Goal: Task Accomplishment & Management: Manage account settings

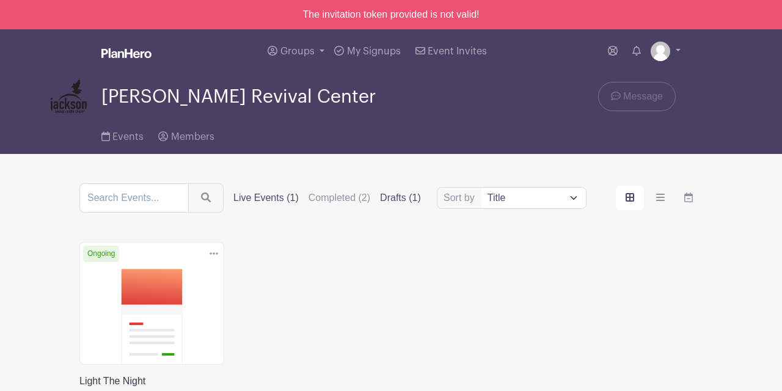
click at [399, 196] on label "Drafts (1)" at bounding box center [400, 198] width 41 height 15
click at [0, 0] on input "Drafts (1)" at bounding box center [0, 0] width 0 height 0
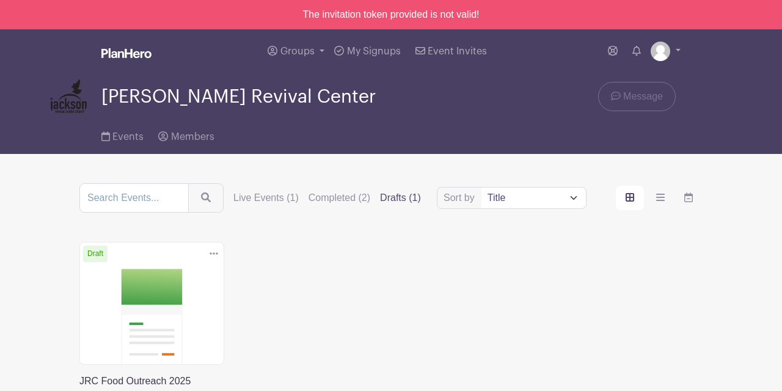
scroll to position [82, 0]
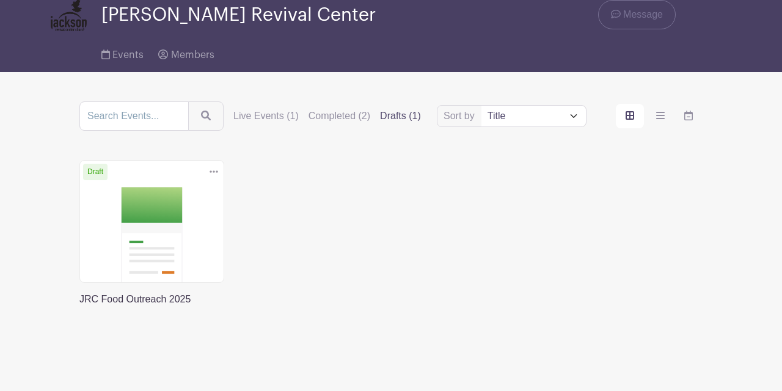
click at [79, 307] on link at bounding box center [79, 307] width 0 height 0
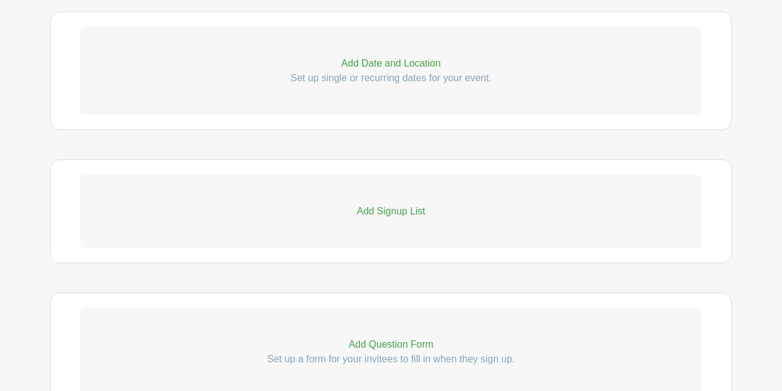
scroll to position [632, 0]
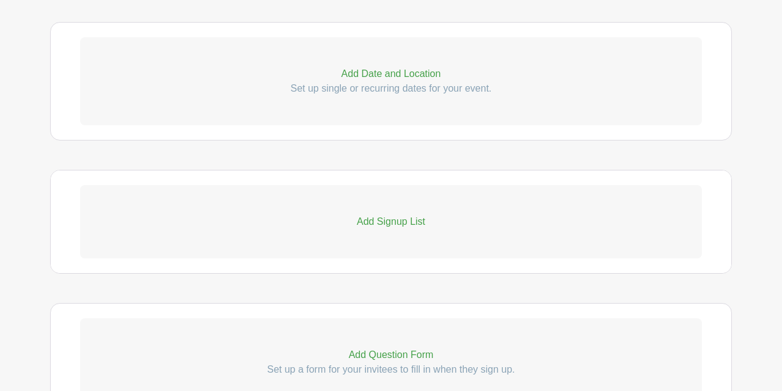
click at [388, 74] on p "Add Date and Location" at bounding box center [391, 74] width 622 height 15
click at [352, 76] on p "Add Date and Location" at bounding box center [391, 74] width 622 height 15
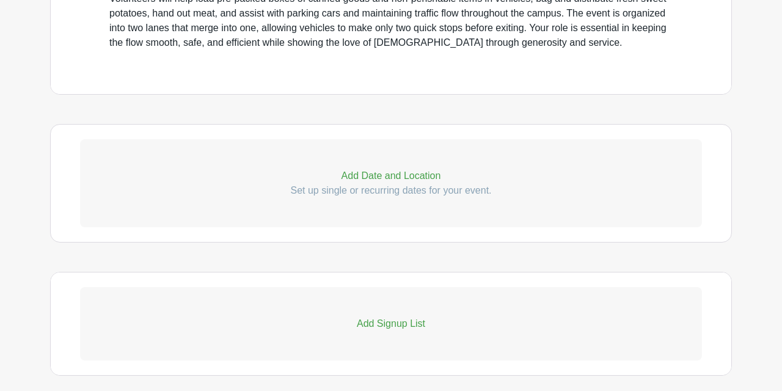
scroll to position [530, 0]
click at [430, 176] on p "Add Date and Location" at bounding box center [391, 176] width 622 height 15
click at [392, 326] on p "Add Signup List" at bounding box center [391, 323] width 622 height 15
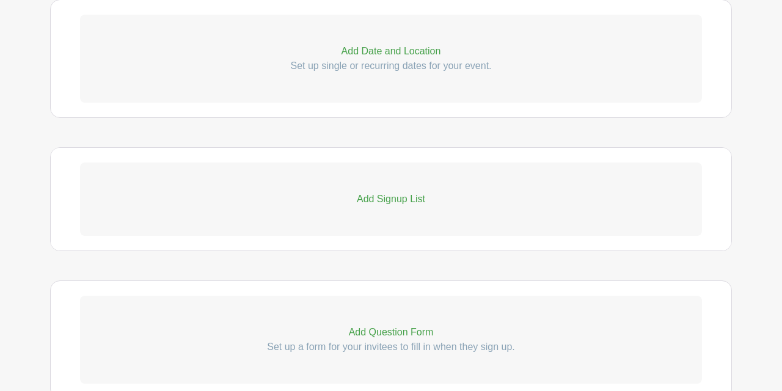
scroll to position [661, 0]
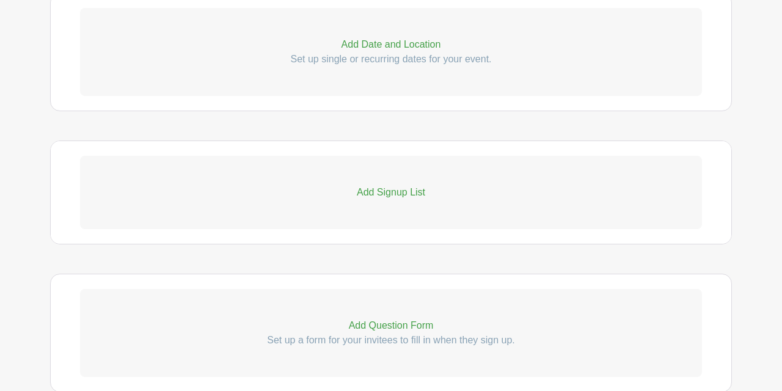
click at [376, 330] on p "Add Question Form" at bounding box center [391, 325] width 622 height 15
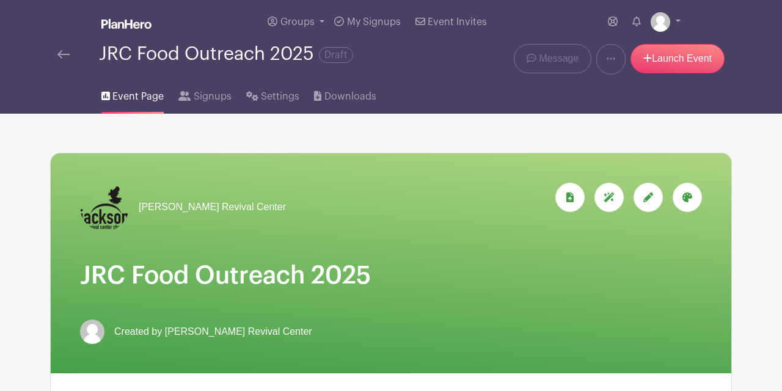
scroll to position [0, 0]
click at [319, 23] on link "Groups" at bounding box center [296, 22] width 67 height 44
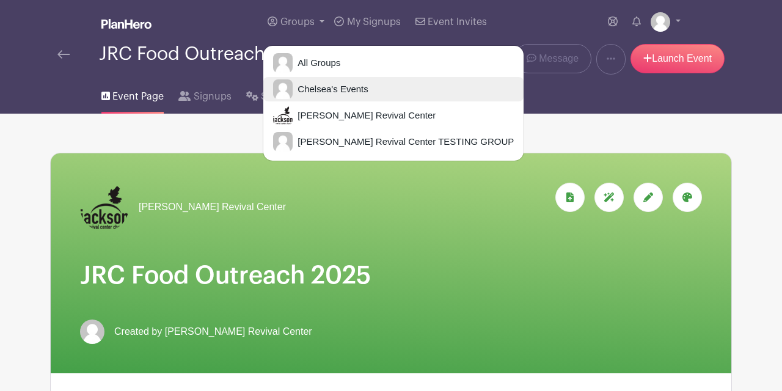
click at [330, 93] on span "Chelsea's Events" at bounding box center [329, 89] width 75 height 14
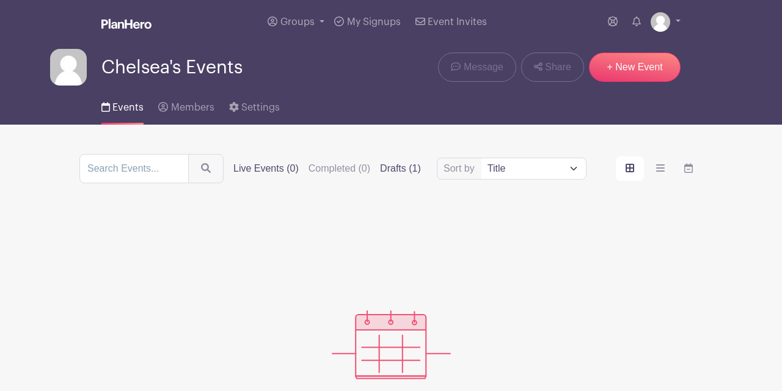
click at [412, 170] on label "Drafts (1)" at bounding box center [400, 168] width 41 height 15
click at [0, 0] on input "Drafts (1)" at bounding box center [0, 0] width 0 height 0
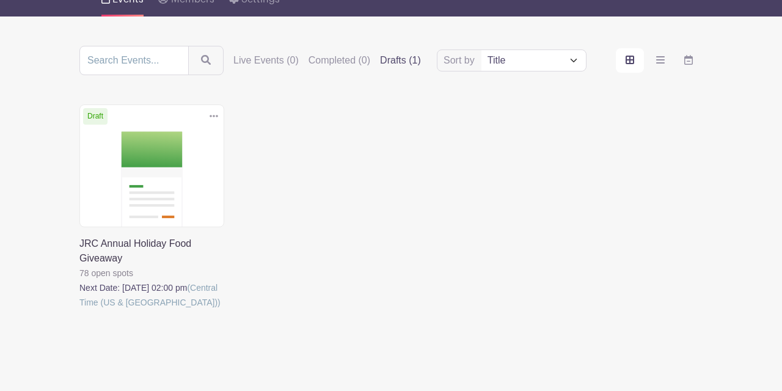
scroll to position [112, 0]
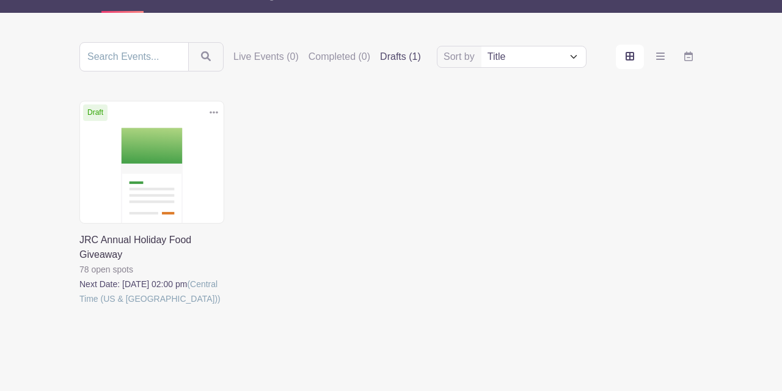
click at [79, 306] on link at bounding box center [79, 306] width 0 height 0
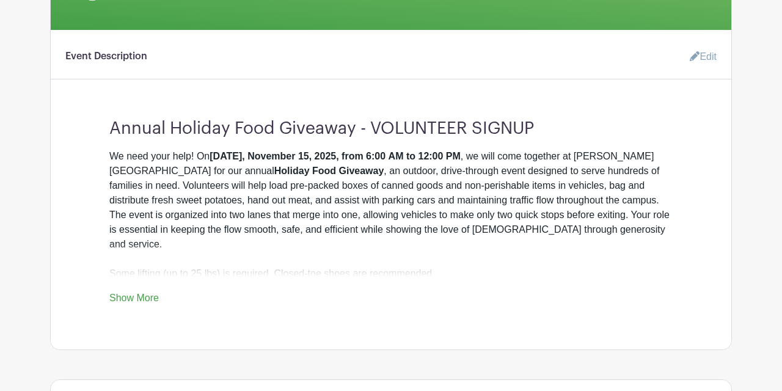
scroll to position [345, 0]
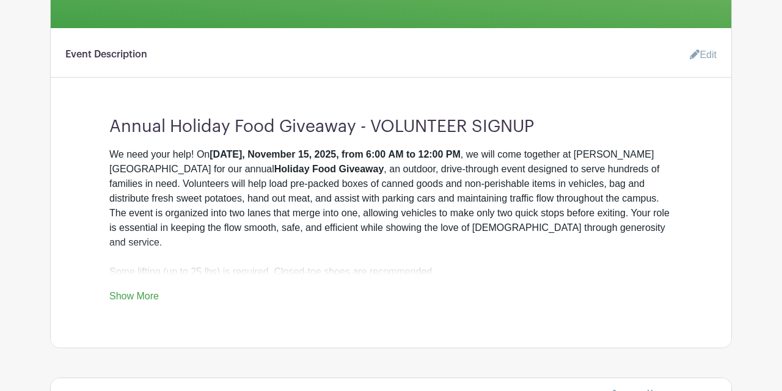
click at [139, 291] on link "Show More" at bounding box center [133, 298] width 49 height 15
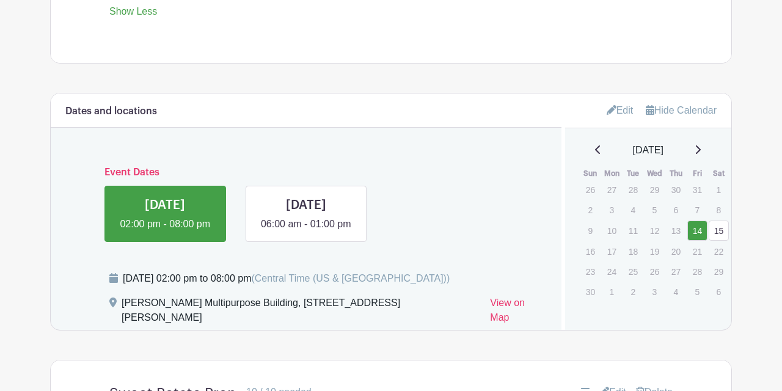
scroll to position [633, 0]
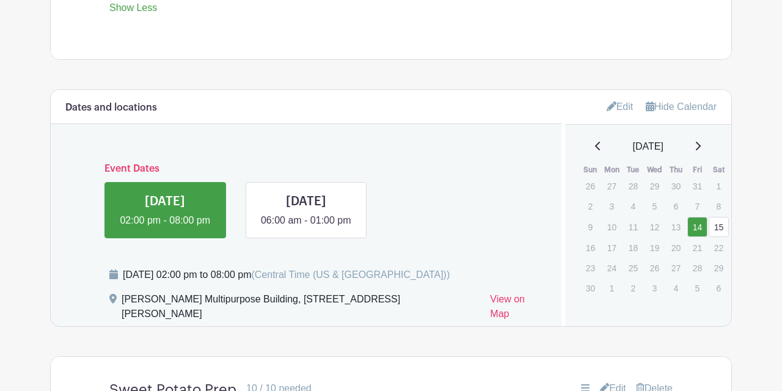
click at [595, 141] on icon at bounding box center [598, 146] width 6 height 10
click at [700, 142] on icon at bounding box center [697, 146] width 5 height 9
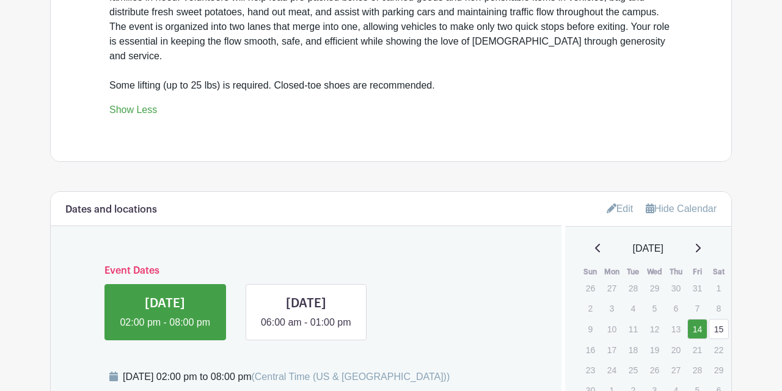
scroll to position [528, 0]
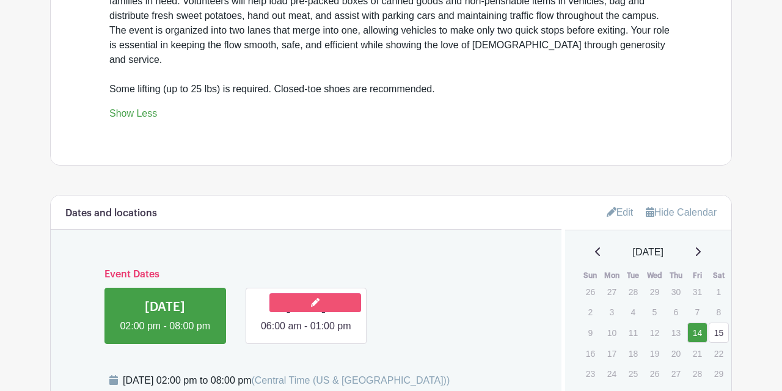
click at [302, 297] on link at bounding box center [315, 302] width 92 height 19
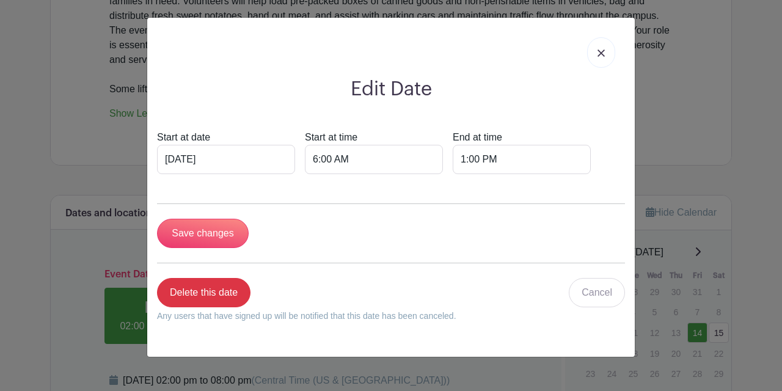
click at [600, 52] on img at bounding box center [600, 52] width 7 height 7
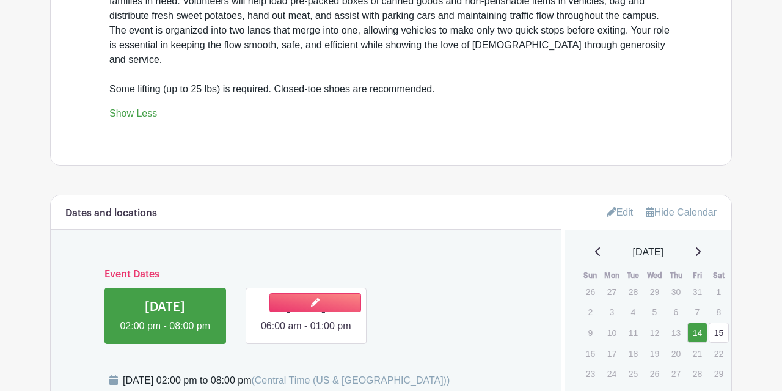
click at [306, 333] on link at bounding box center [306, 333] width 0 height 0
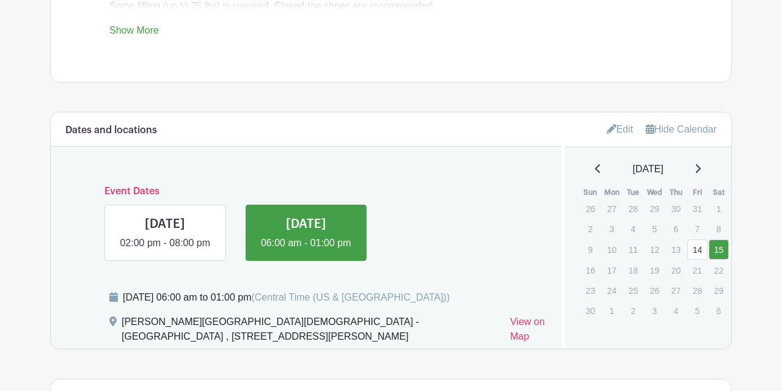
scroll to position [575, 0]
